Goal: Obtain resource: Download file/media

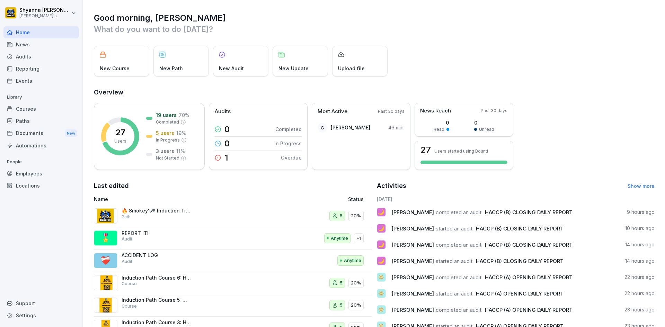
click at [43, 54] on div "Audits" at bounding box center [41, 57] width 76 height 12
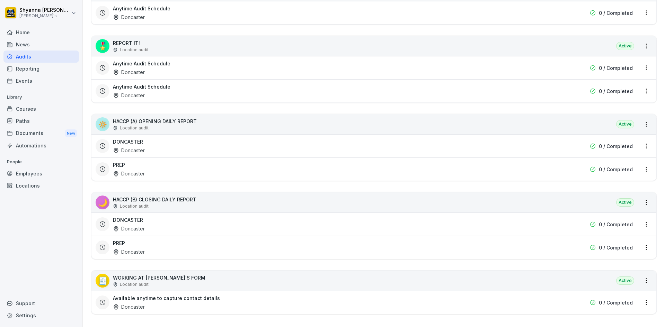
scroll to position [217, 0]
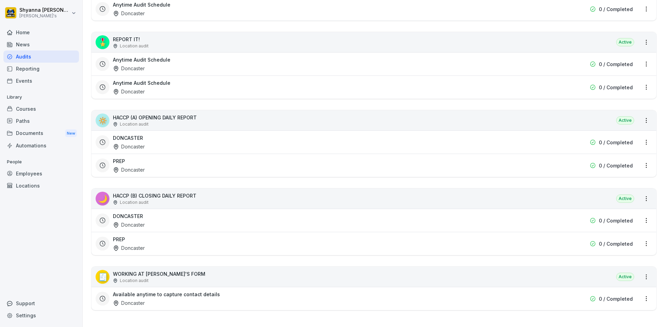
click at [170, 221] on div "DONCASTER Doncaster" at bounding box center [329, 221] width 433 height 16
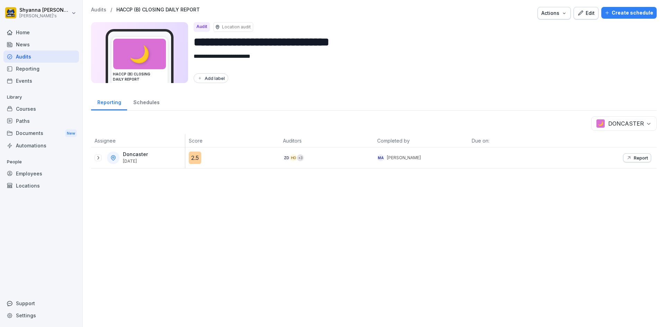
click at [96, 161] on div at bounding box center [98, 158] width 7 height 7
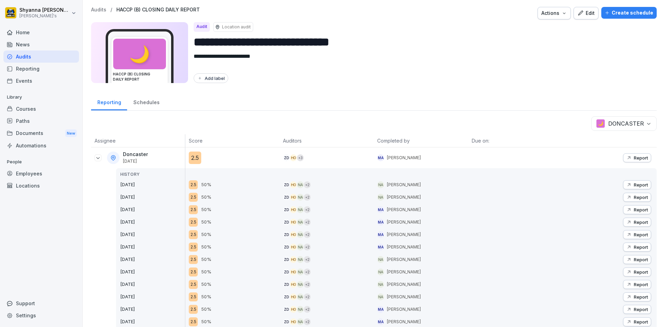
click at [629, 194] on button "Report" at bounding box center [637, 197] width 28 height 9
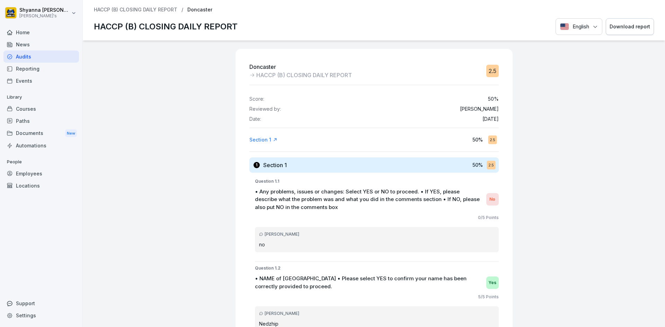
click at [628, 28] on div "Download report" at bounding box center [630, 27] width 41 height 8
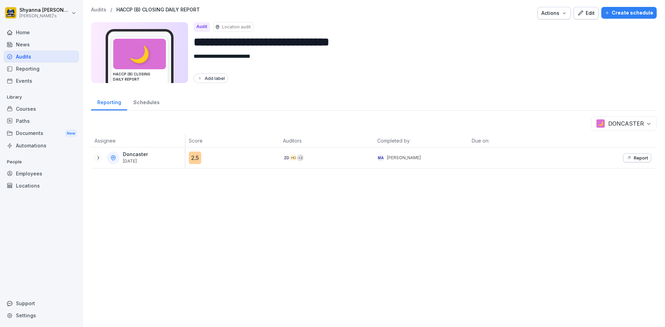
click at [97, 155] on icon at bounding box center [98, 158] width 6 height 6
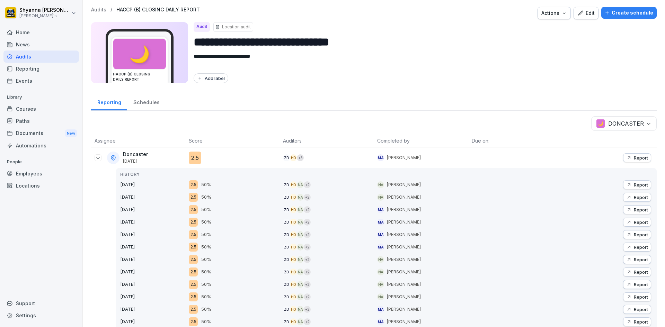
click at [634, 183] on p "Report" at bounding box center [641, 185] width 14 height 6
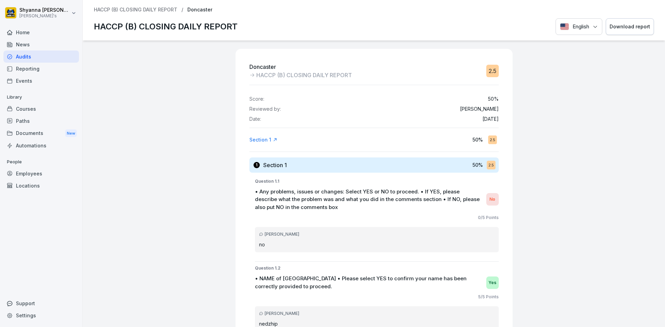
click at [622, 21] on button "Download report" at bounding box center [630, 26] width 48 height 17
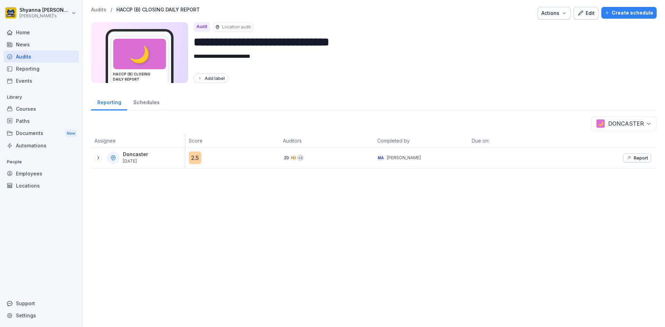
click at [628, 143] on th at bounding box center [610, 140] width 94 height 13
click at [634, 160] on p "Report" at bounding box center [641, 158] width 14 height 6
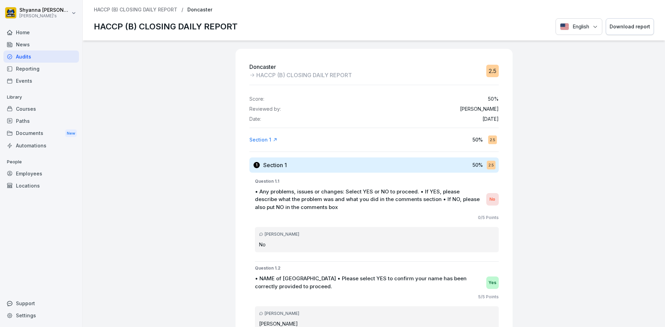
click at [622, 23] on button "Download report" at bounding box center [630, 26] width 48 height 17
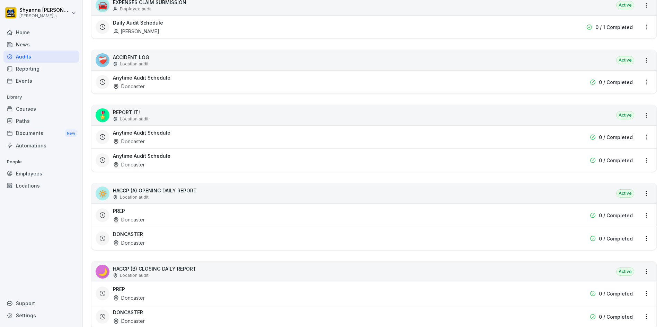
scroll to position [173, 0]
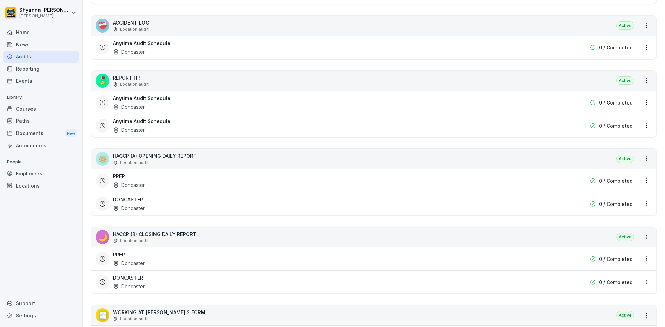
click at [243, 248] on div "PREP Doncaster 0 / Completed" at bounding box center [373, 258] width 565 height 23
click at [151, 255] on div "PREP Doncaster" at bounding box center [329, 259] width 433 height 16
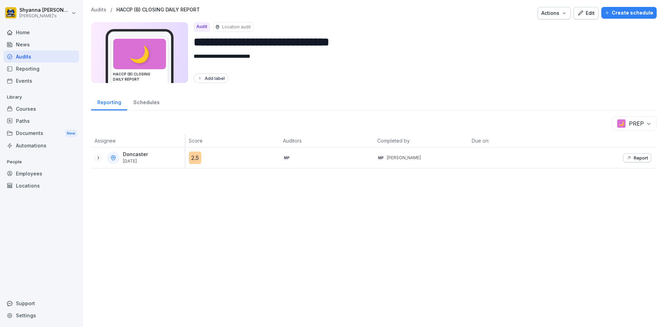
click at [100, 156] on icon at bounding box center [98, 158] width 6 height 6
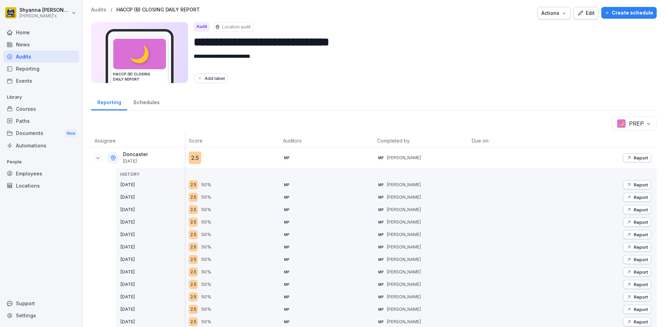
click at [617, 119] on body "**********" at bounding box center [332, 163] width 665 height 327
click at [641, 122] on body "**********" at bounding box center [332, 163] width 665 height 327
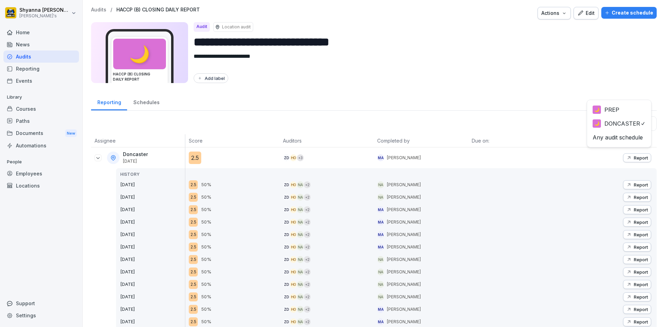
click at [622, 102] on div "🌙 PREP 🌙 DONCASTER Any audit schedule" at bounding box center [619, 124] width 65 height 48
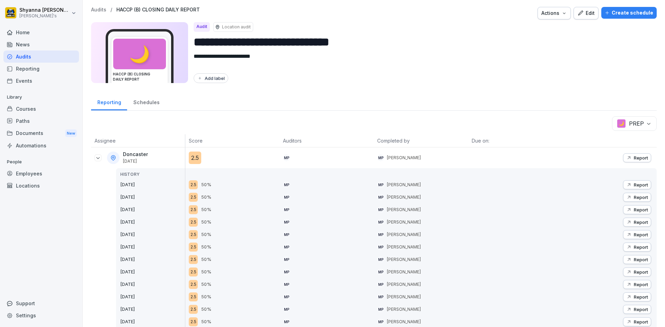
click at [628, 196] on div "Report" at bounding box center [637, 198] width 22 height 6
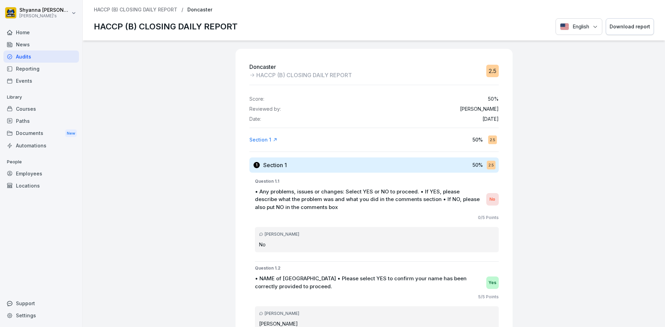
click at [639, 21] on button "Download report" at bounding box center [630, 26] width 48 height 17
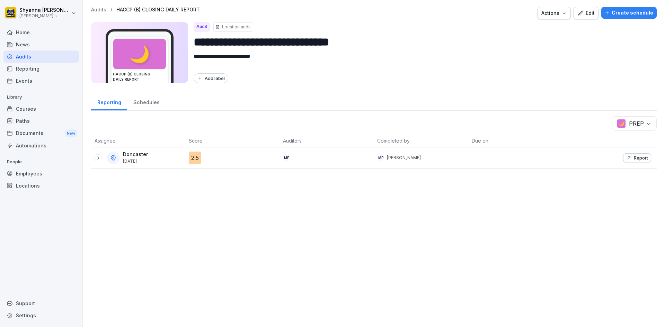
click at [100, 155] on div at bounding box center [98, 158] width 7 height 7
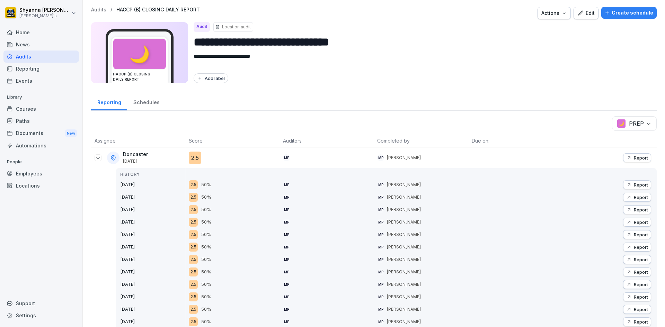
click at [634, 184] on p "Report" at bounding box center [641, 185] width 14 height 6
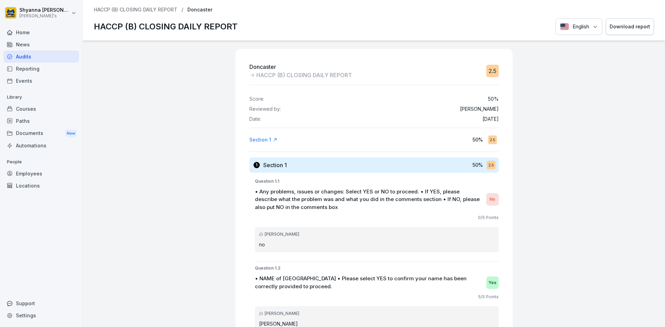
click at [624, 28] on div "Download report" at bounding box center [630, 27] width 41 height 8
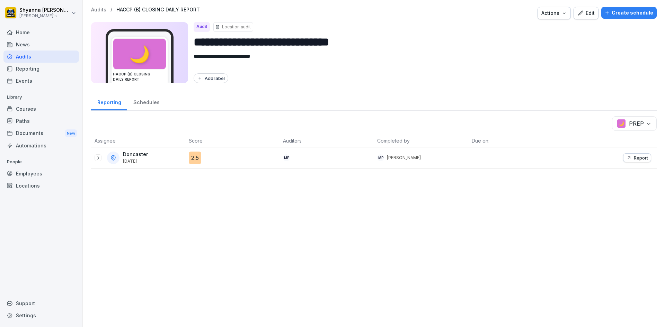
click at [93, 158] on div "Doncaster [DATE]" at bounding box center [138, 158] width 94 height 21
click at [97, 160] on icon at bounding box center [98, 158] width 6 height 6
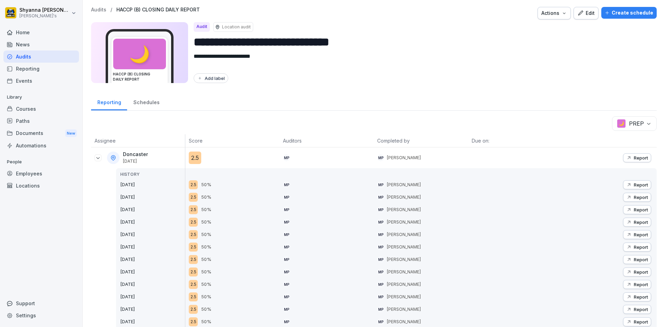
click at [641, 157] on p "Report" at bounding box center [641, 158] width 14 height 6
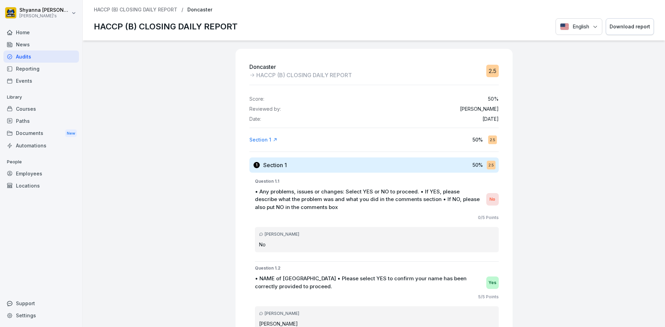
click at [622, 29] on div "Download report" at bounding box center [630, 27] width 41 height 8
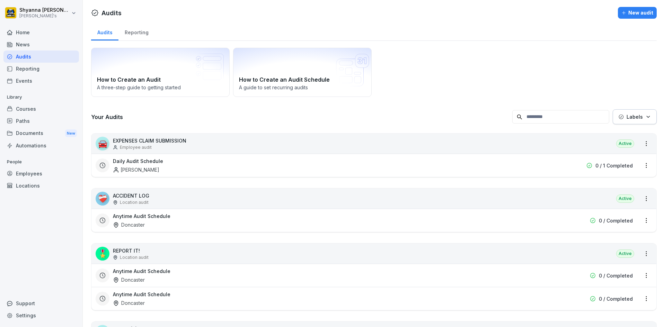
scroll to position [104, 0]
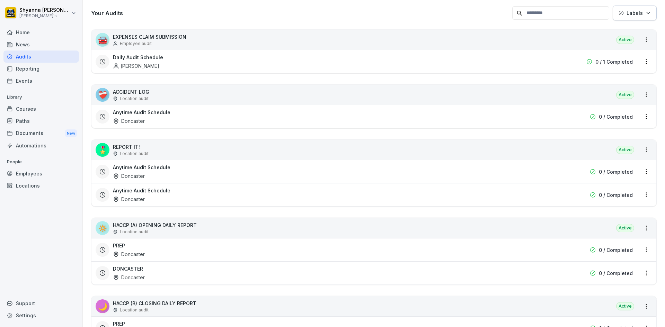
click at [149, 264] on div "DONCASTER Doncaster 0 / Completed" at bounding box center [373, 273] width 565 height 23
click at [152, 273] on div "DONCASTER Doncaster" at bounding box center [329, 273] width 433 height 16
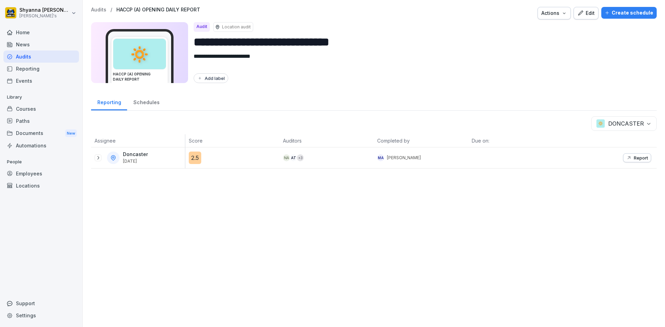
click at [96, 155] on icon at bounding box center [98, 158] width 6 height 6
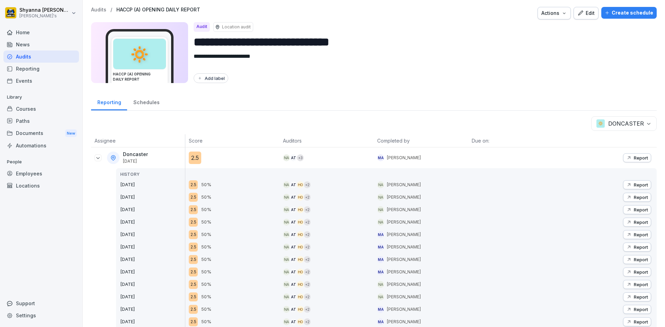
click at [623, 206] on button "Report" at bounding box center [637, 209] width 28 height 9
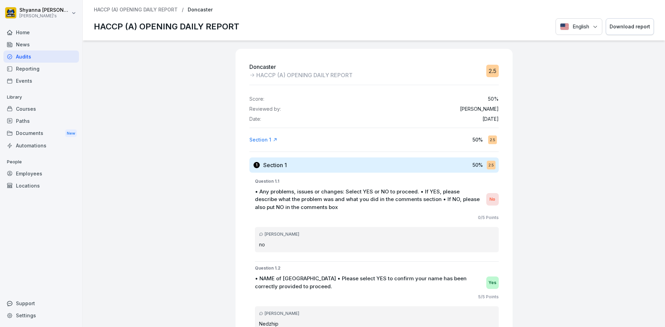
click at [645, 28] on div "Download report" at bounding box center [630, 27] width 41 height 8
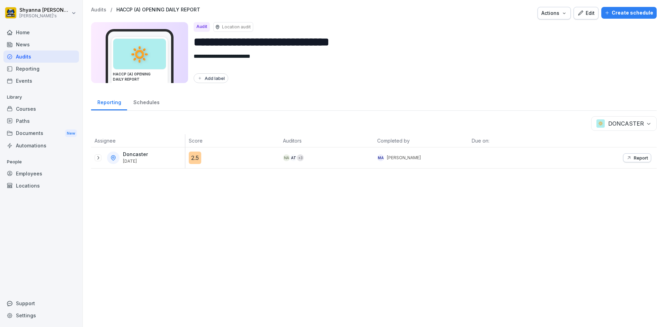
click at [97, 156] on icon at bounding box center [98, 158] width 6 height 6
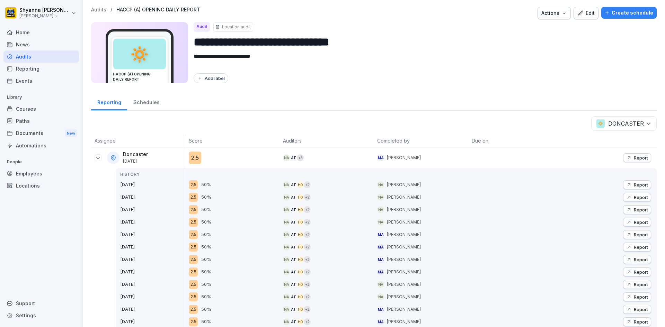
click at [635, 193] on button "Report" at bounding box center [637, 197] width 28 height 9
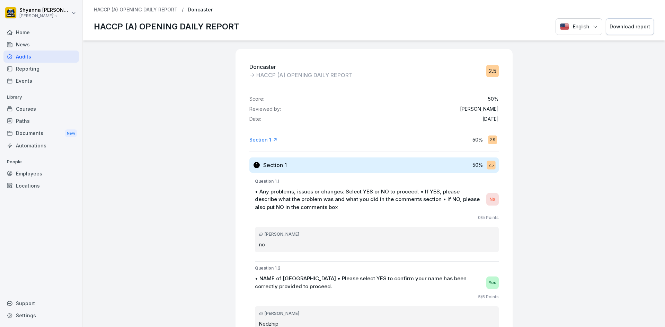
click at [627, 27] on div "Download report" at bounding box center [630, 27] width 41 height 8
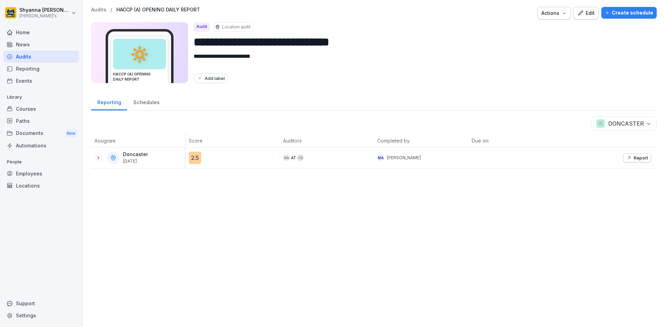
click at [98, 156] on icon at bounding box center [98, 158] width 6 height 6
click at [97, 156] on icon at bounding box center [98, 158] width 6 height 6
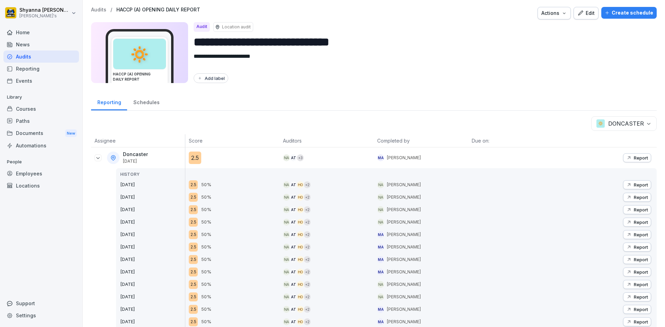
click at [623, 162] on button "Report" at bounding box center [637, 158] width 28 height 9
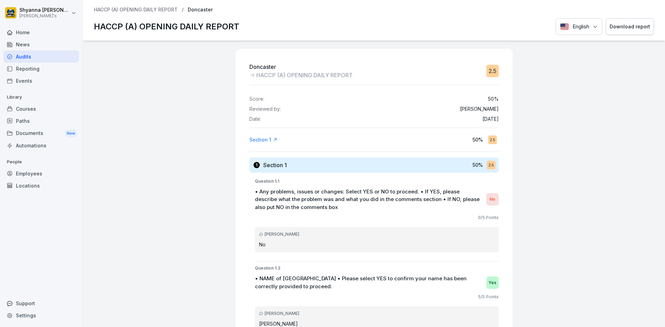
click at [628, 27] on div "Download report" at bounding box center [630, 27] width 41 height 8
click at [610, 34] on button "Download report" at bounding box center [630, 26] width 48 height 17
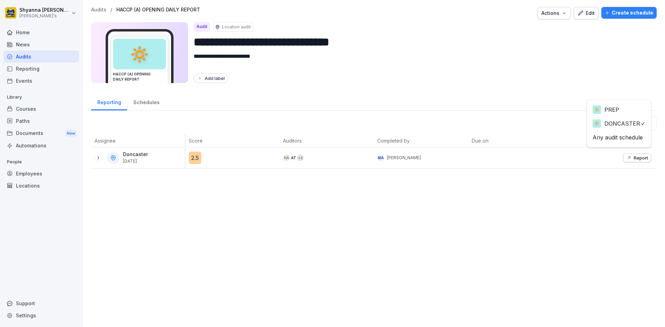
click at [648, 123] on body "**********" at bounding box center [332, 163] width 665 height 327
click at [97, 157] on icon at bounding box center [98, 158] width 6 height 6
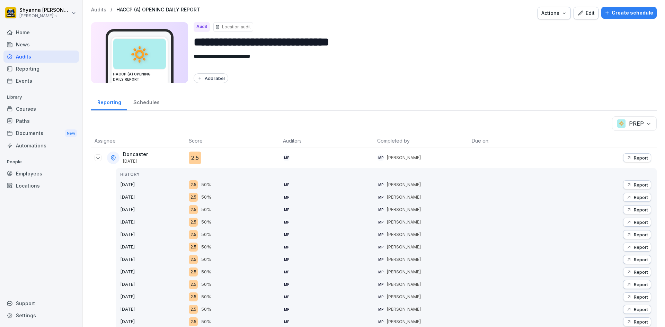
click at [623, 196] on button "Report" at bounding box center [637, 197] width 28 height 9
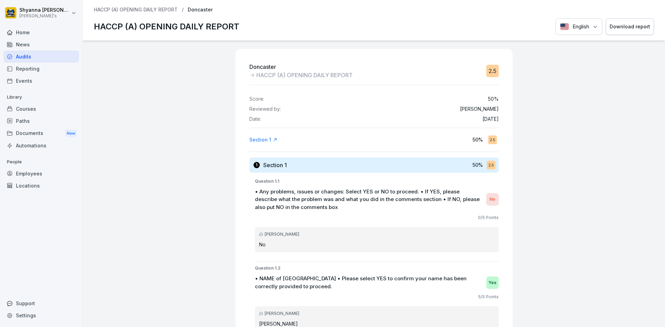
click at [616, 25] on div "Download report" at bounding box center [630, 27] width 41 height 8
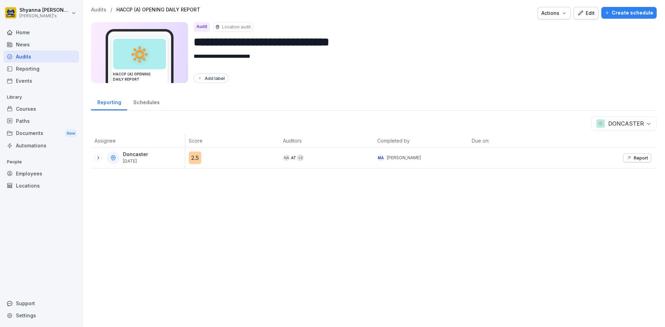
click at [98, 157] on icon at bounding box center [98, 158] width 6 height 6
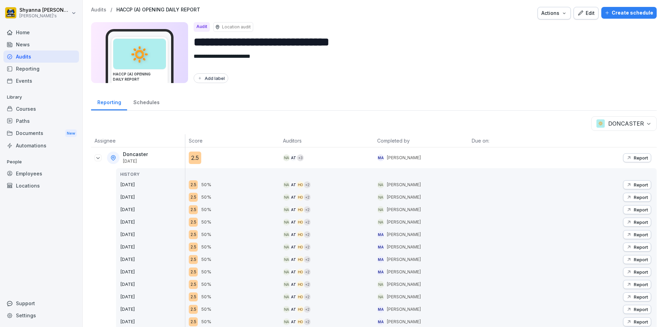
click at [640, 128] on body "**********" at bounding box center [332, 163] width 665 height 327
drag, startPoint x: 627, startPoint y: 109, endPoint x: 567, endPoint y: 168, distance: 83.8
click at [638, 183] on p "Report" at bounding box center [641, 185] width 14 height 6
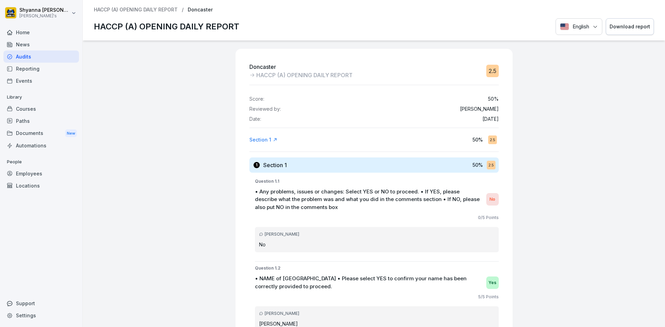
click at [628, 16] on div "HACCP (A) OPENING DAILY REPORT / Doncaster HACCP (A) OPENING DAILY REPORT Engli…" at bounding box center [374, 20] width 582 height 41
click at [630, 26] on div "Download report" at bounding box center [630, 27] width 41 height 8
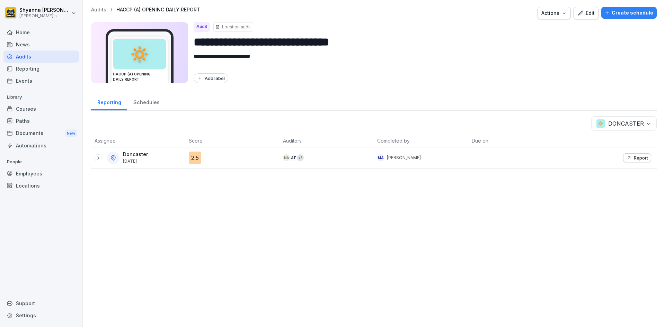
click at [643, 122] on body "**********" at bounding box center [332, 163] width 665 height 327
click at [637, 159] on p "Report" at bounding box center [641, 158] width 14 height 6
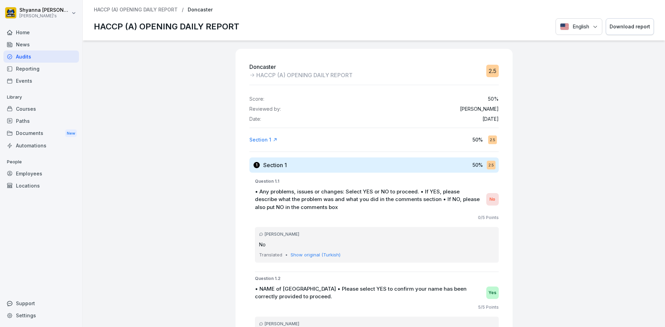
click at [610, 24] on div "Download report" at bounding box center [630, 27] width 41 height 8
